Goal: Task Accomplishment & Management: Manage account settings

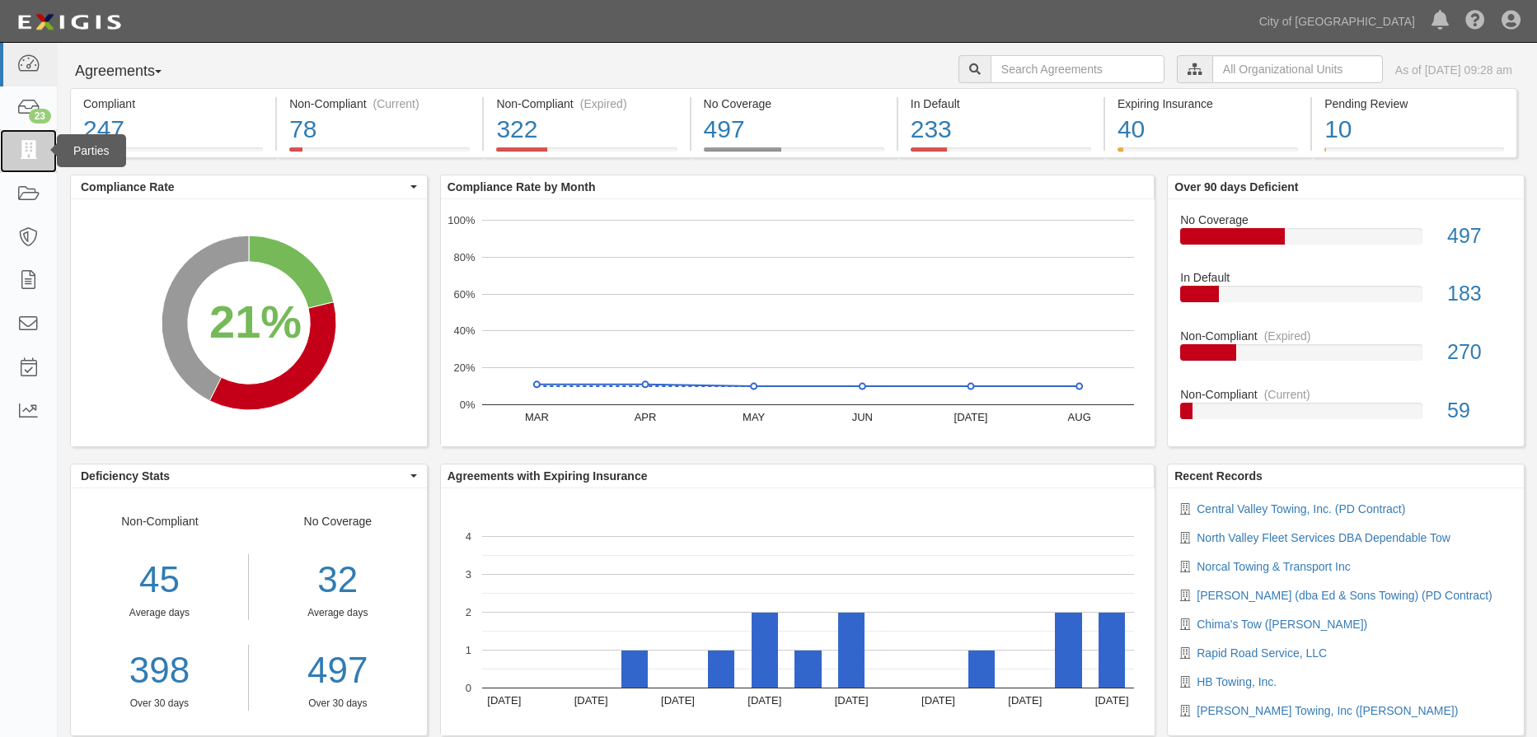
click at [27, 150] on icon at bounding box center [27, 151] width 23 height 19
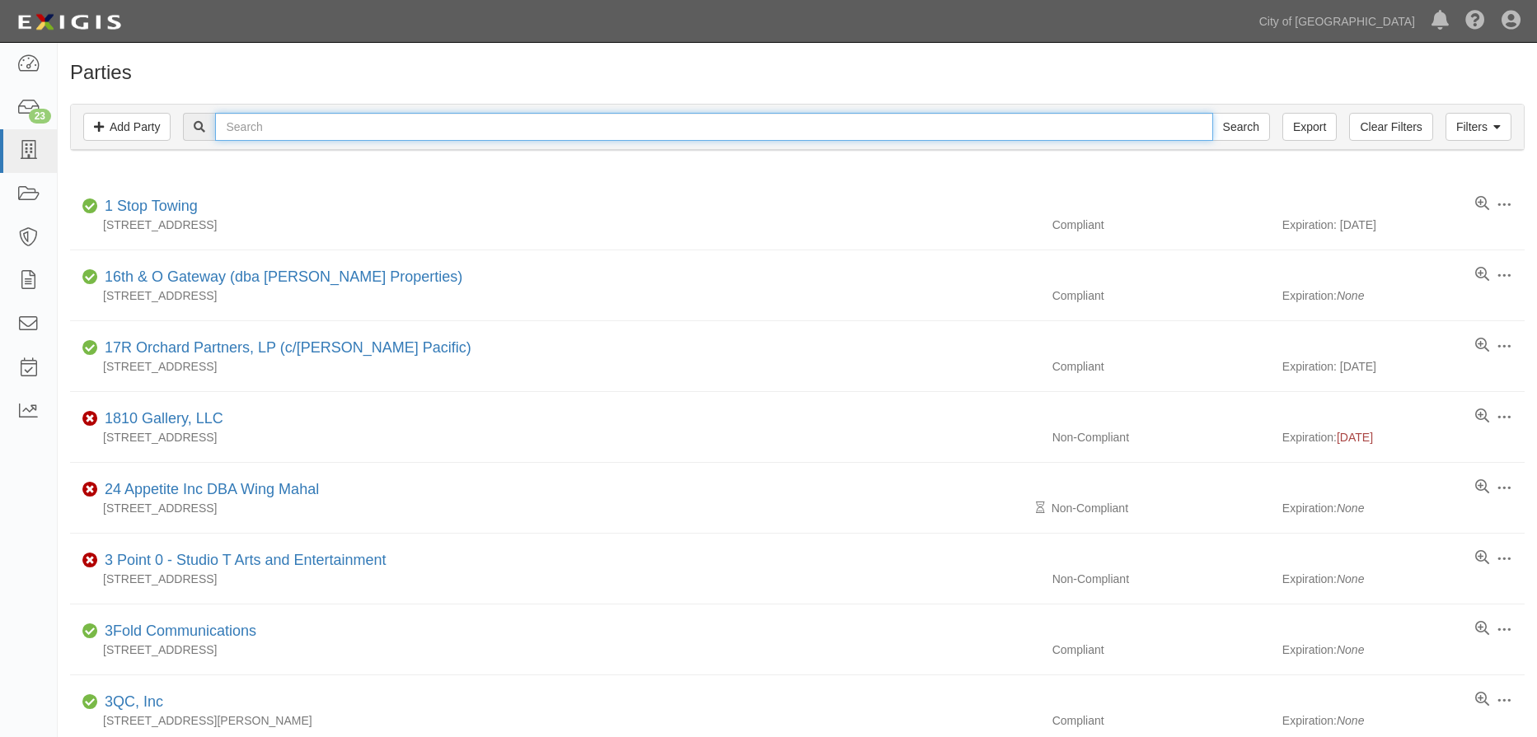
click at [290, 121] on input "text" at bounding box center [713, 127] width 997 height 28
type input "sam"
click at [1242, 133] on input "Search" at bounding box center [1241, 127] width 58 height 28
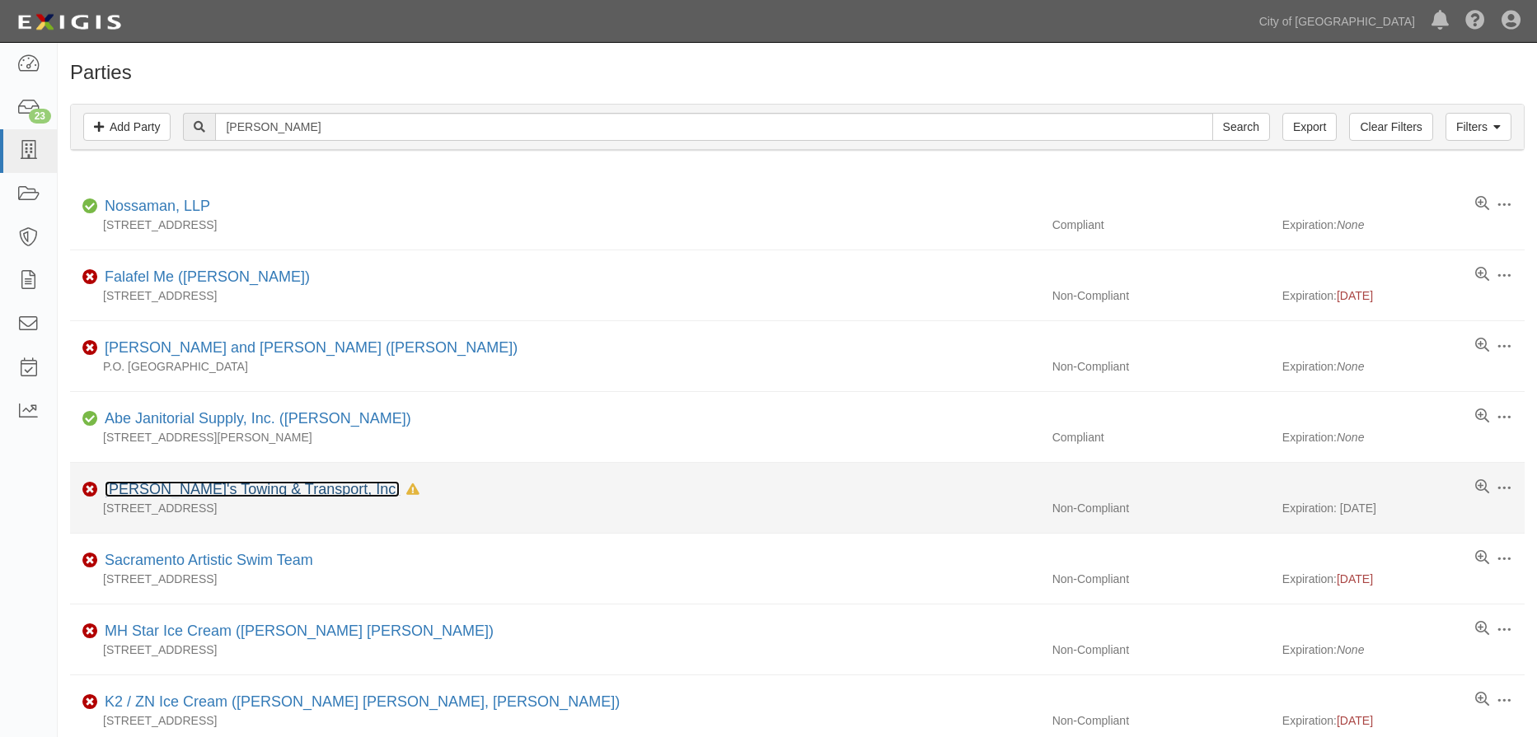
click at [260, 487] on link "[PERSON_NAME]'s Towing & Transport, Inc." at bounding box center [252, 489] width 295 height 16
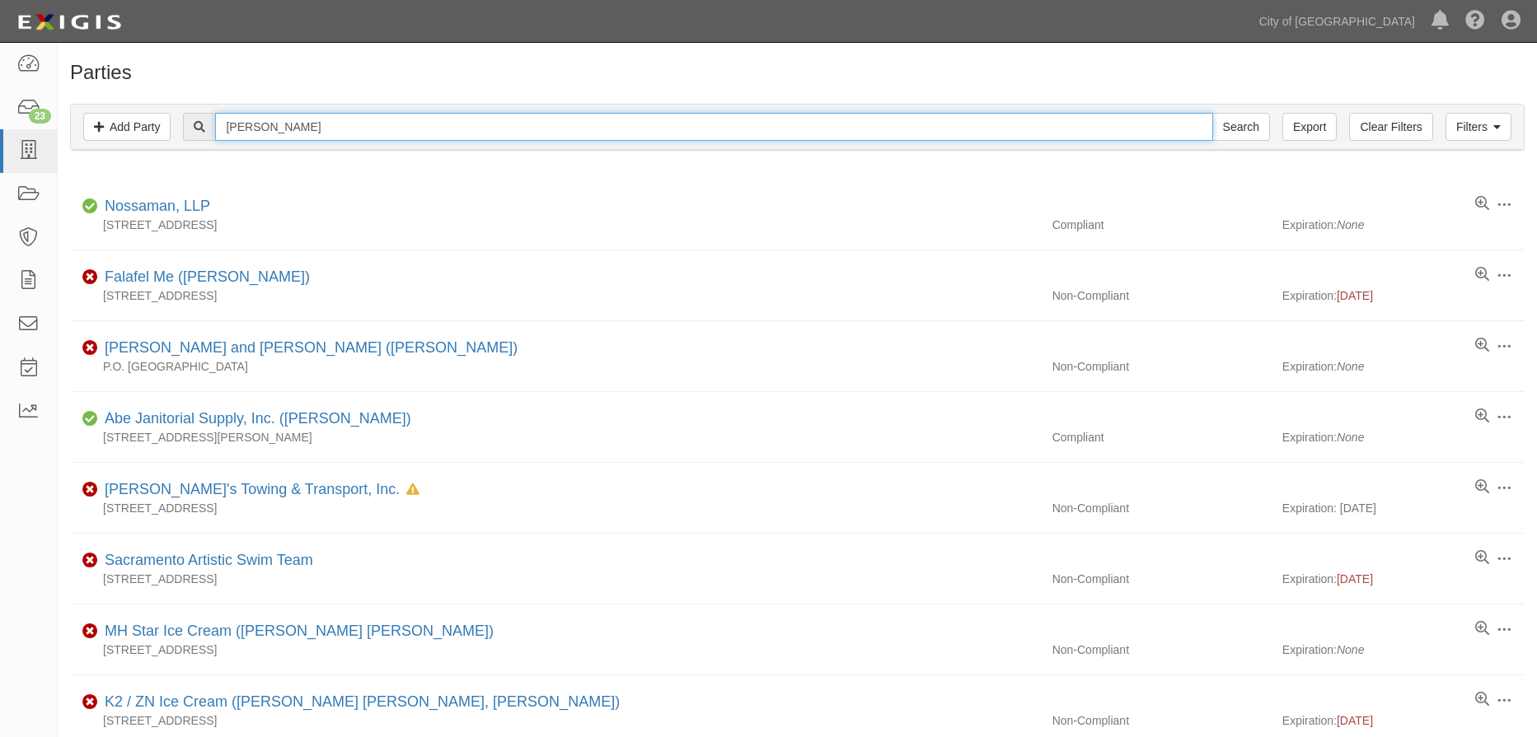
click at [272, 127] on input "sam" at bounding box center [713, 127] width 997 height 28
type input "[PERSON_NAME]'s"
click at [1235, 121] on input "Search" at bounding box center [1241, 127] width 58 height 28
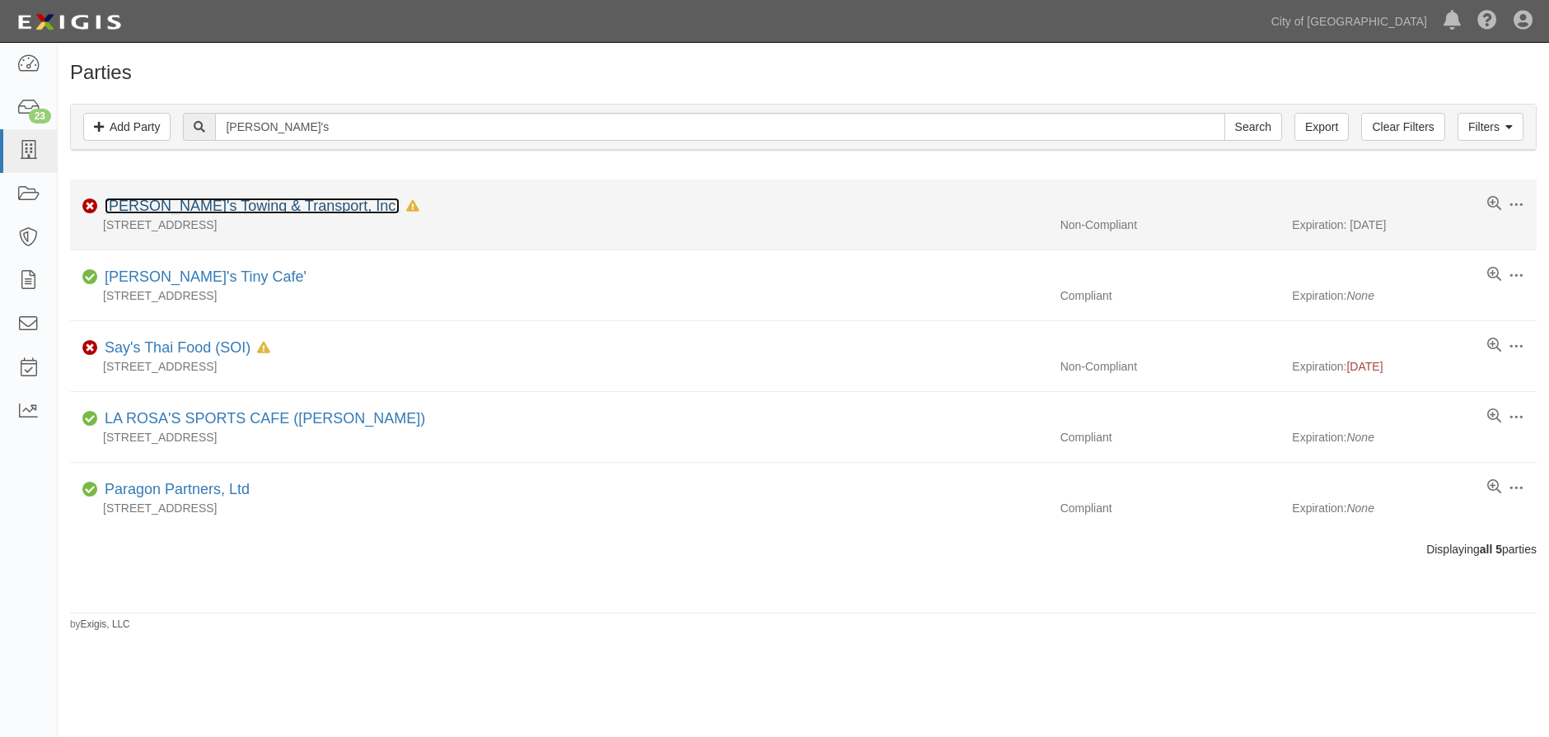
click at [239, 200] on link "[PERSON_NAME]'s Towing & Transport, Inc." at bounding box center [252, 206] width 295 height 16
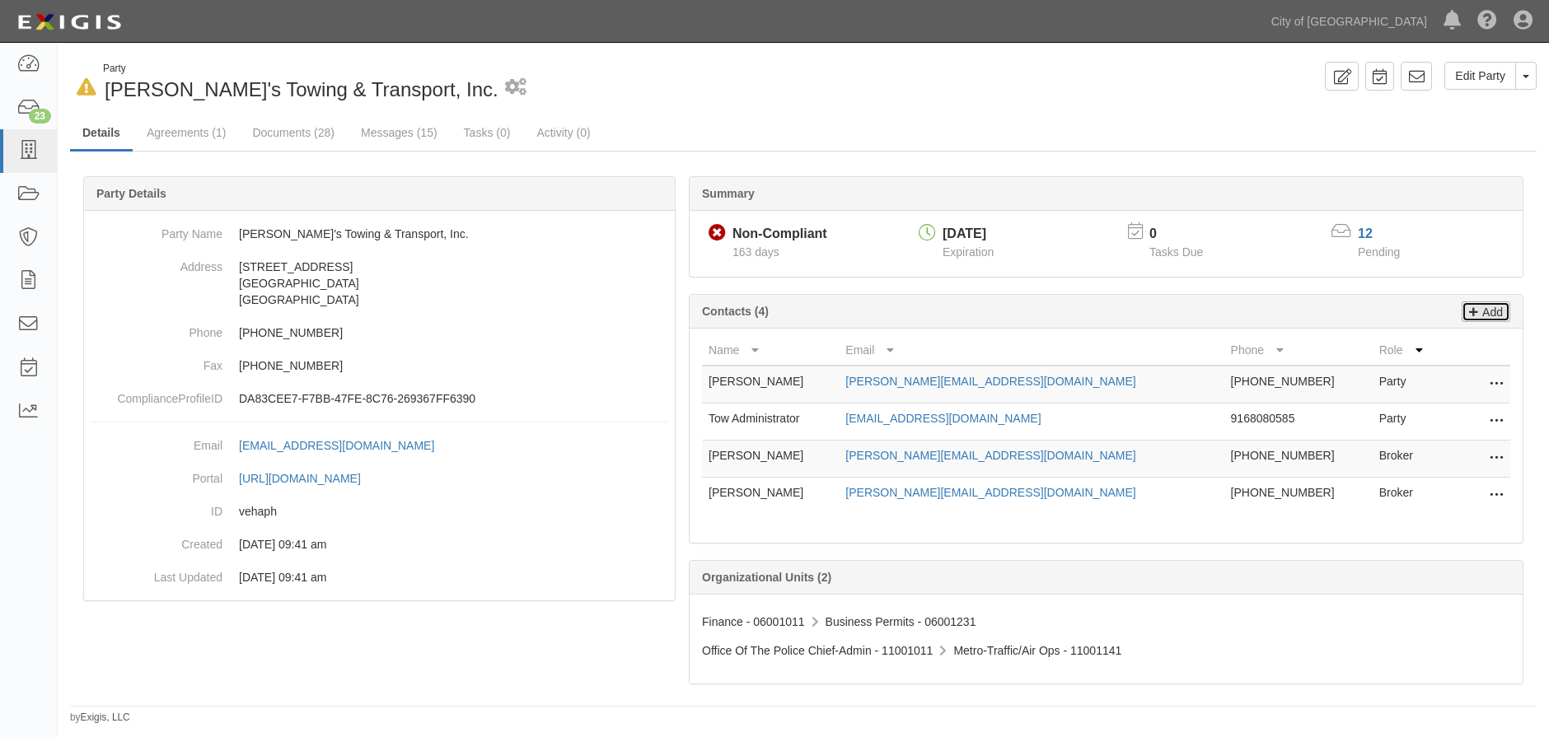
click at [1486, 307] on p "Add" at bounding box center [1490, 311] width 25 height 19
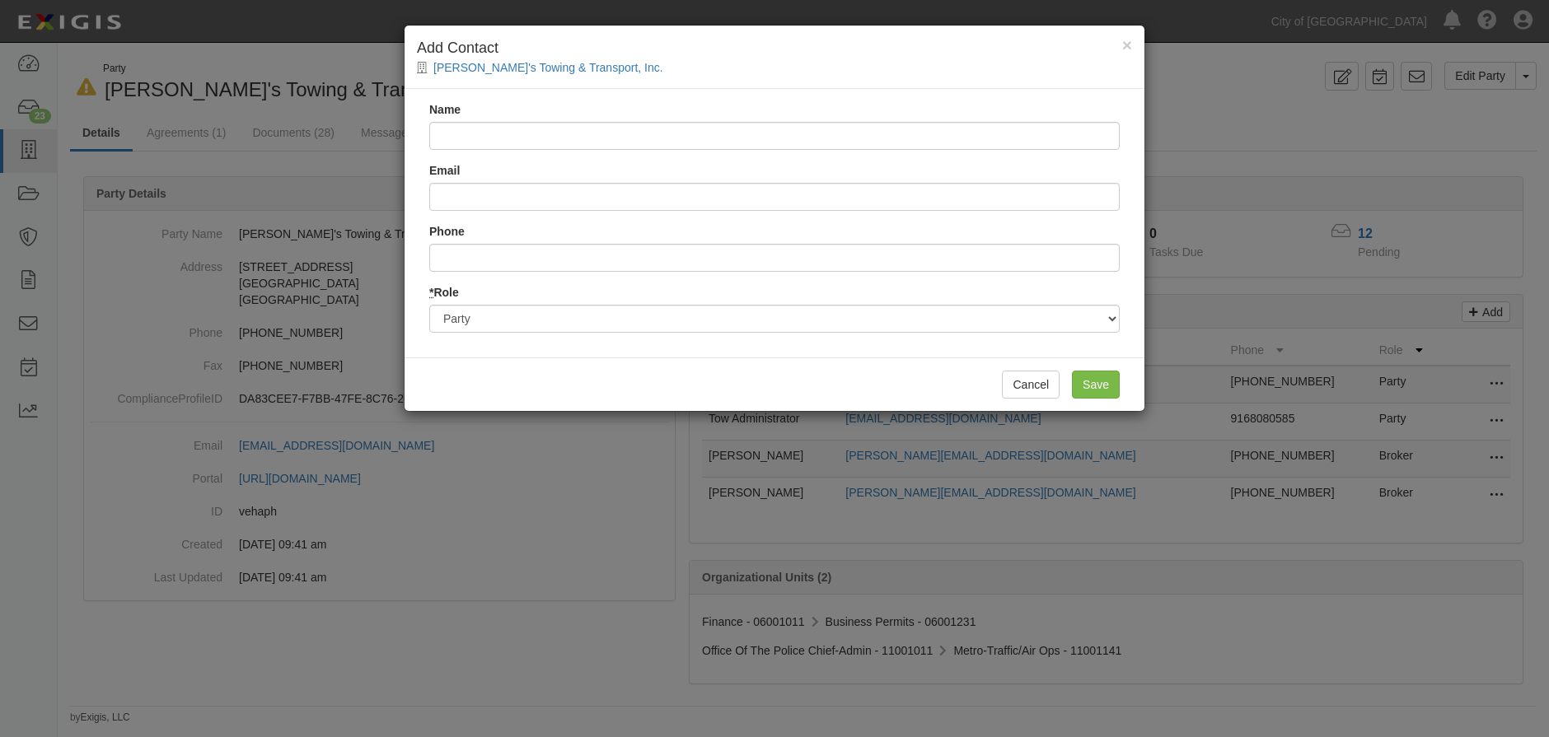
click at [632, 125] on input "Name" at bounding box center [774, 136] width 690 height 28
type input "YouZoom Insurance Services"
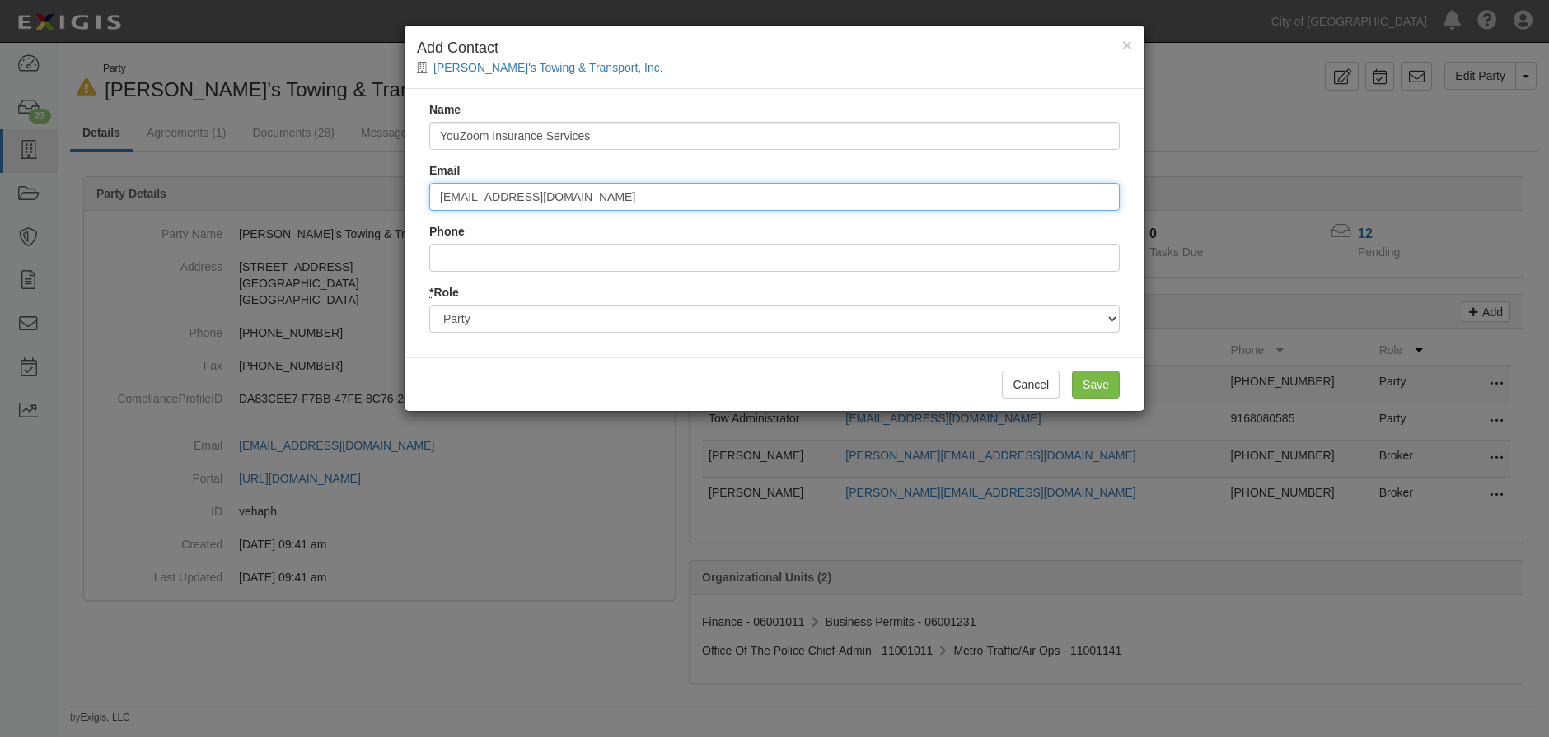
type input "[EMAIL_ADDRESS][DOMAIN_NAME]"
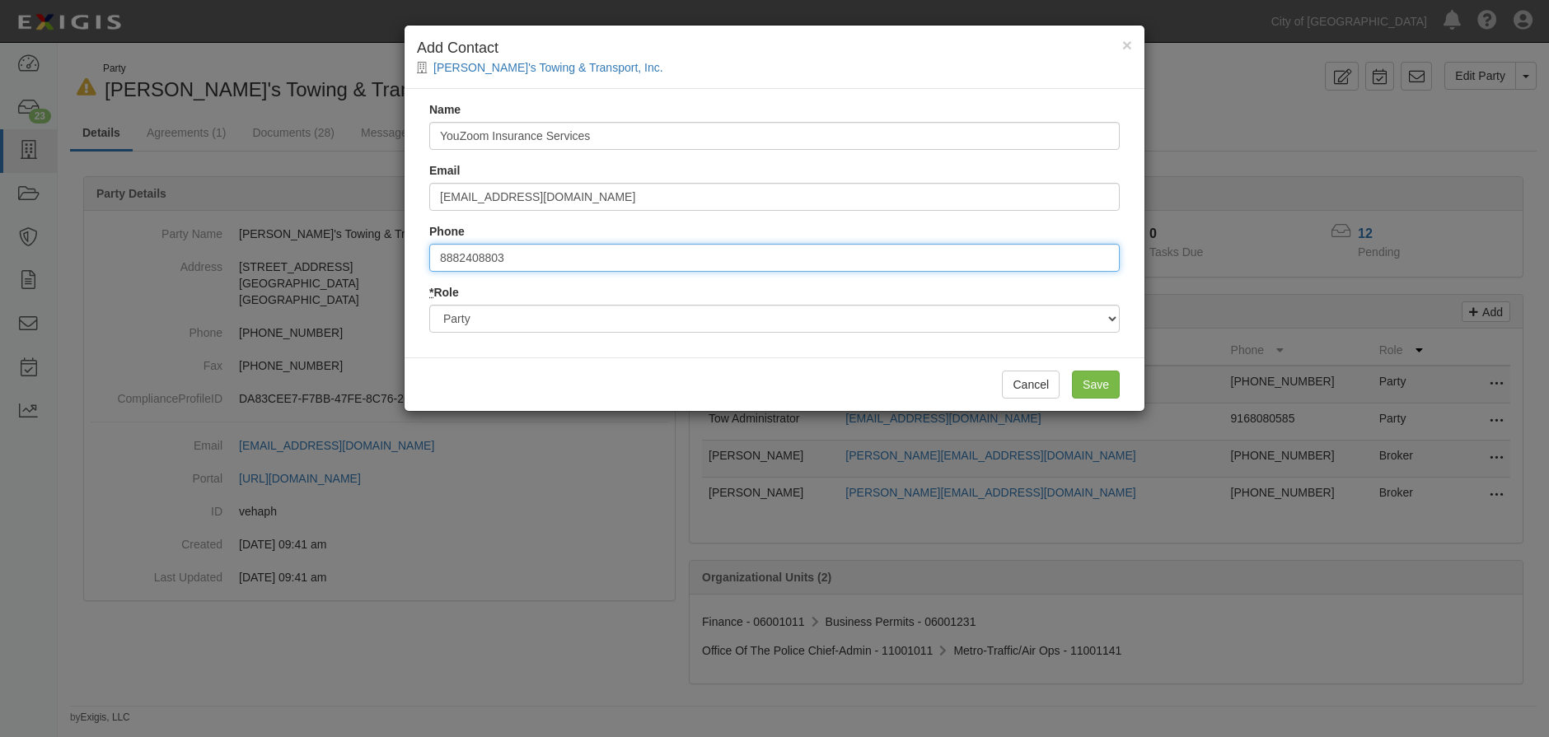
type input "8882408803"
click at [1110, 323] on select "Party Broker Other" at bounding box center [774, 319] width 690 height 28
select select "Broker"
click at [429, 305] on select "Party Broker Other" at bounding box center [774, 319] width 690 height 28
click at [1102, 380] on input "Save" at bounding box center [1096, 385] width 48 height 28
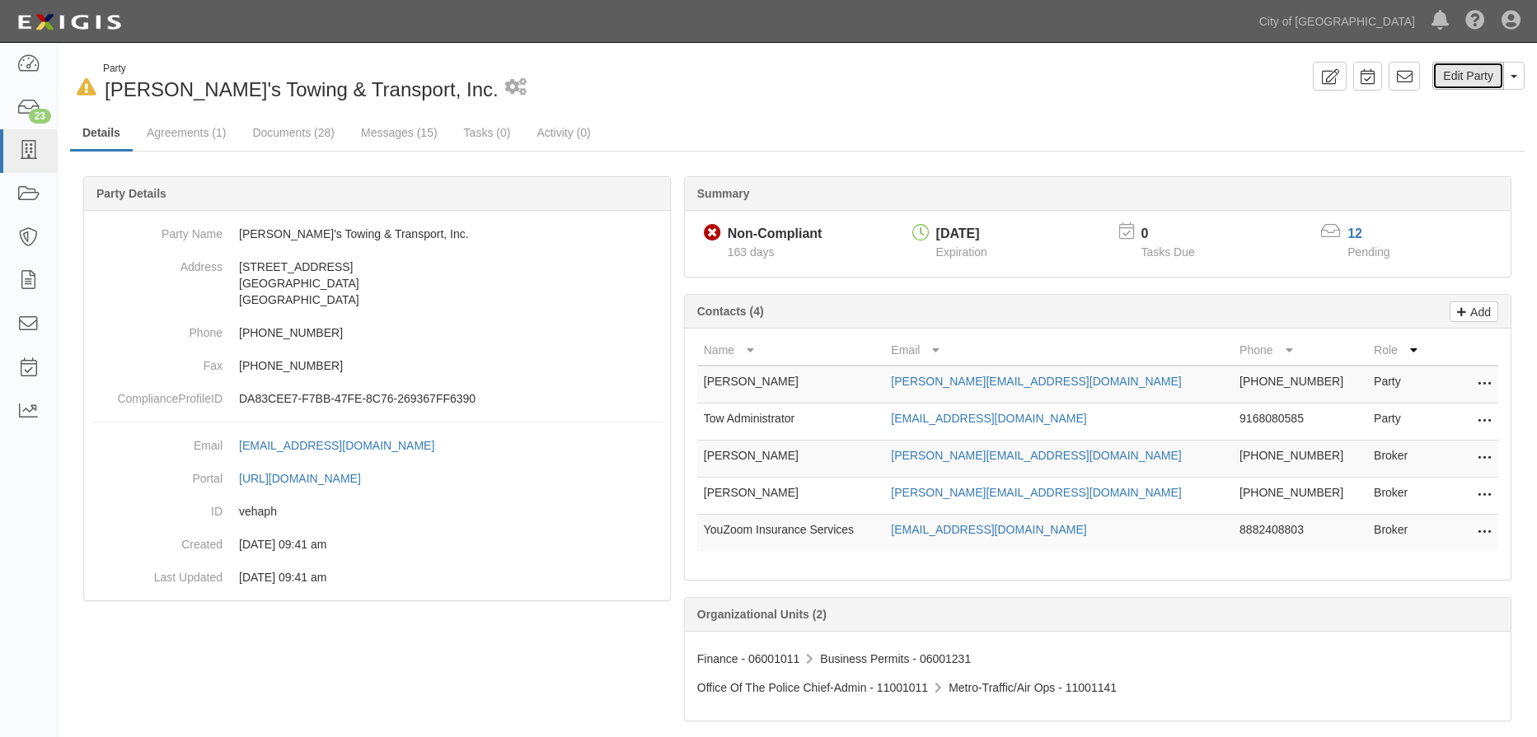
click at [1478, 79] on link "Edit Party" at bounding box center [1468, 76] width 72 height 28
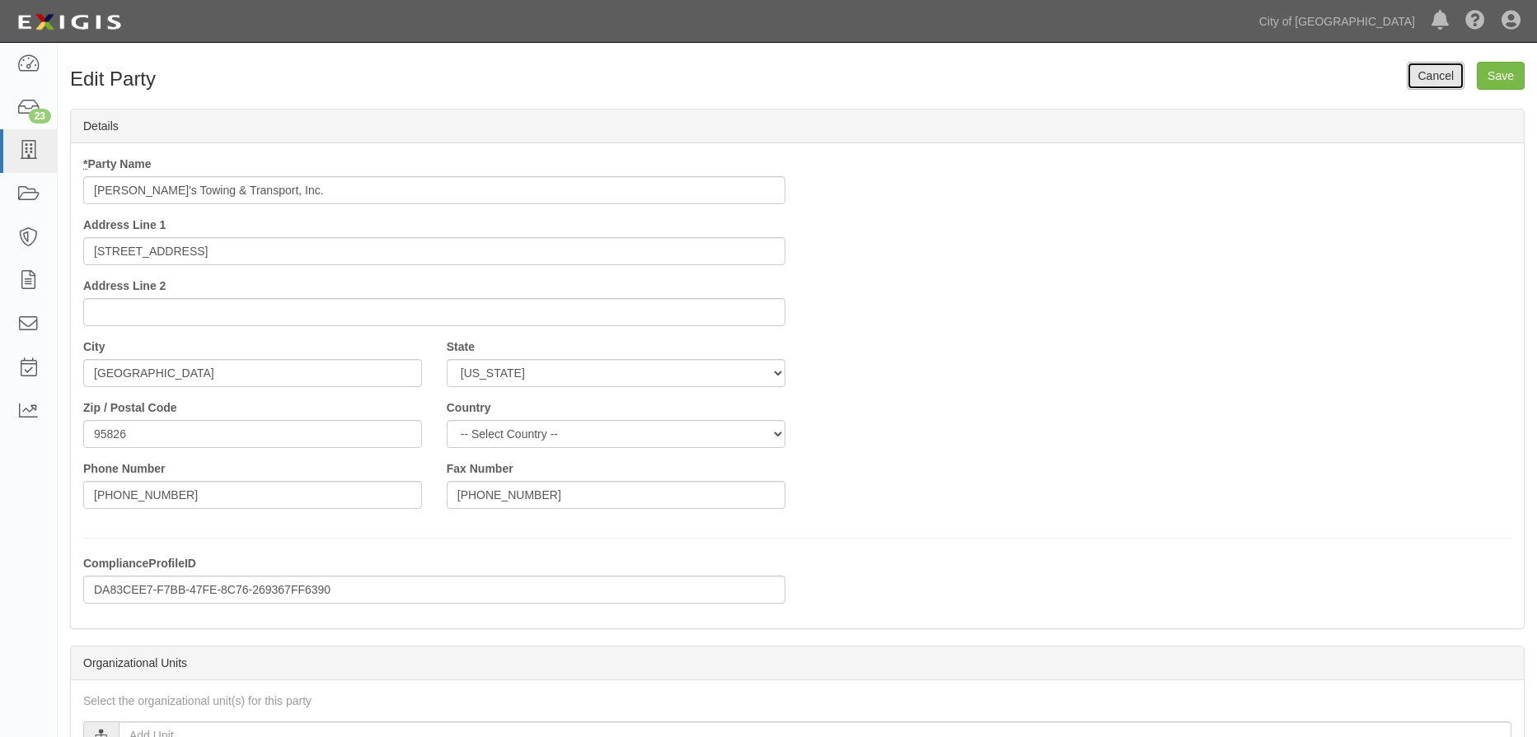
click at [1434, 74] on link "Cancel" at bounding box center [1435, 76] width 58 height 28
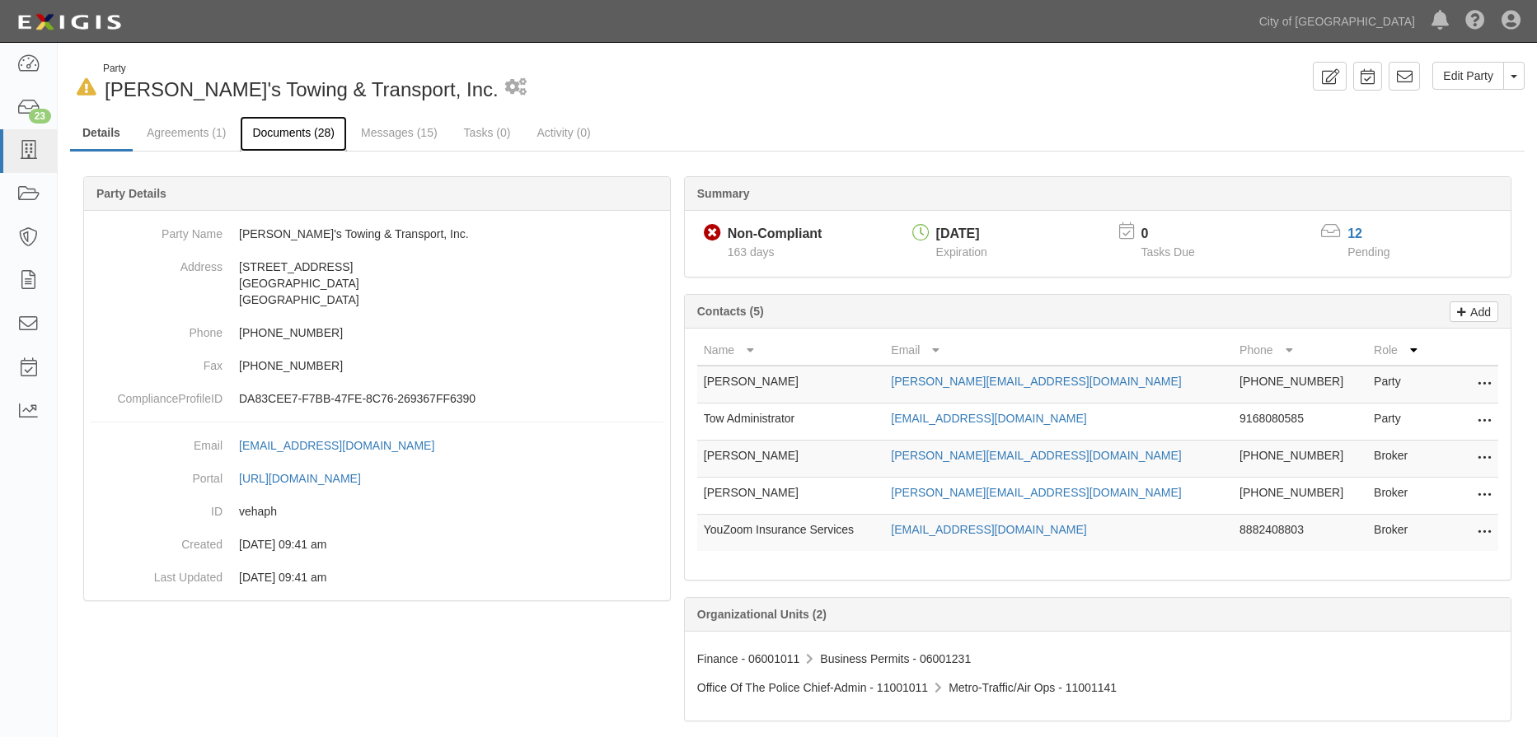
click at [307, 126] on link "Documents (28)" at bounding box center [293, 133] width 107 height 35
